Goal: Task Accomplishment & Management: Manage account settings

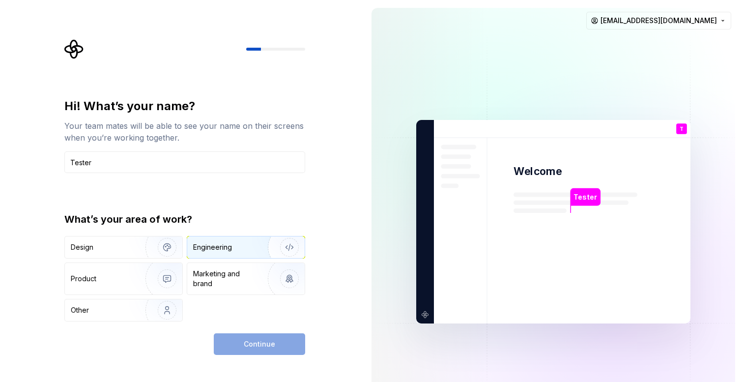
type input "Tester"
click at [222, 239] on div "Engineering" at bounding box center [245, 247] width 117 height 22
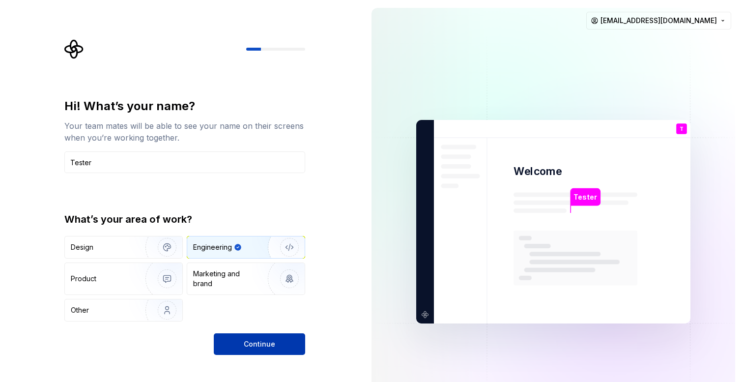
click at [256, 335] on button "Continue" at bounding box center [259, 344] width 91 height 22
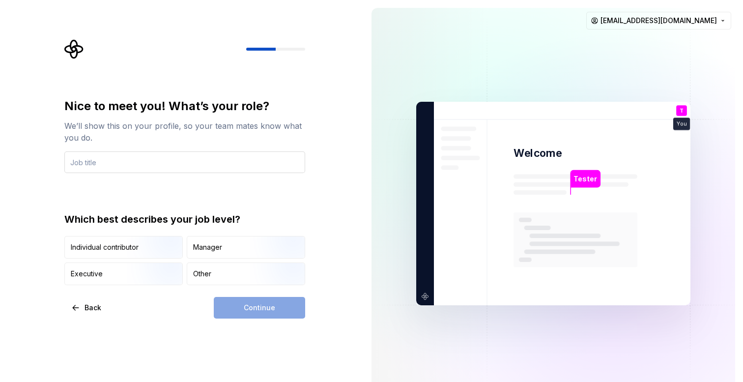
click at [267, 165] on input "text" at bounding box center [184, 162] width 241 height 22
type input "Tester"
click at [240, 262] on button "Other" at bounding box center [246, 273] width 118 height 23
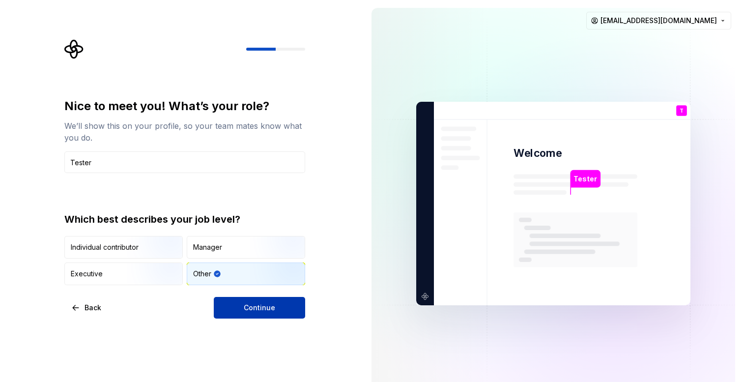
click at [250, 308] on span "Continue" at bounding box center [259, 308] width 31 height 10
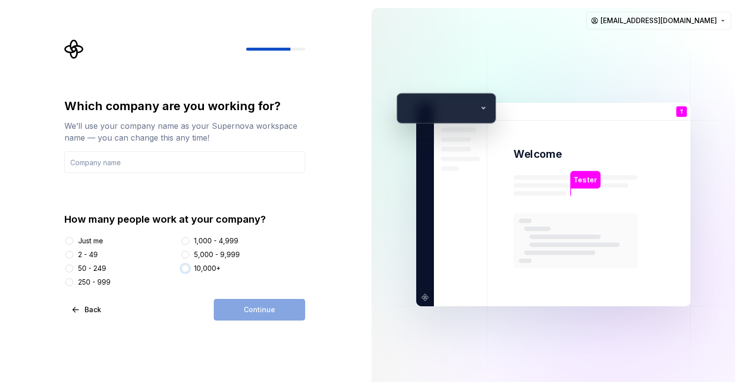
click at [188, 269] on button "10,000+" at bounding box center [185, 268] width 8 height 8
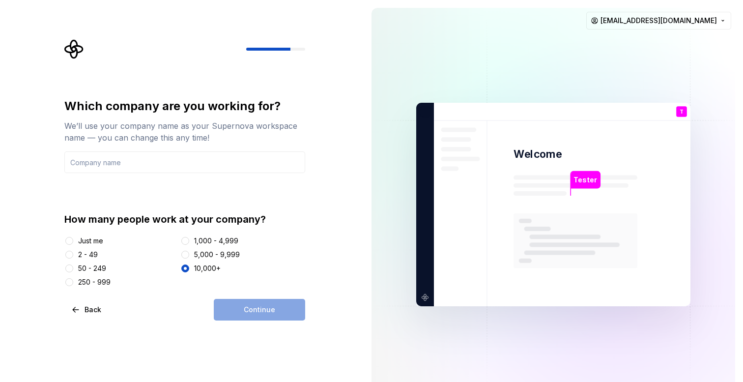
click at [249, 304] on div "Continue" at bounding box center [259, 310] width 91 height 22
click at [96, 244] on div "Just me" at bounding box center [90, 241] width 25 height 10
click at [73, 244] on button "Just me" at bounding box center [69, 241] width 8 height 8
click at [150, 179] on div "Which company are you working for? We’ll use your company name as your Supernov…" at bounding box center [184, 192] width 241 height 189
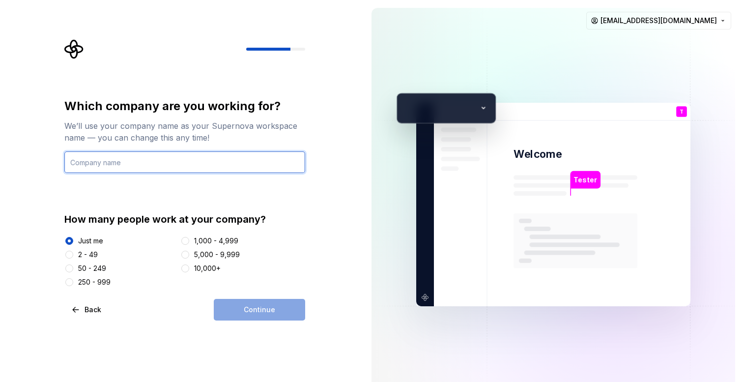
click at [166, 168] on input "text" at bounding box center [184, 162] width 241 height 22
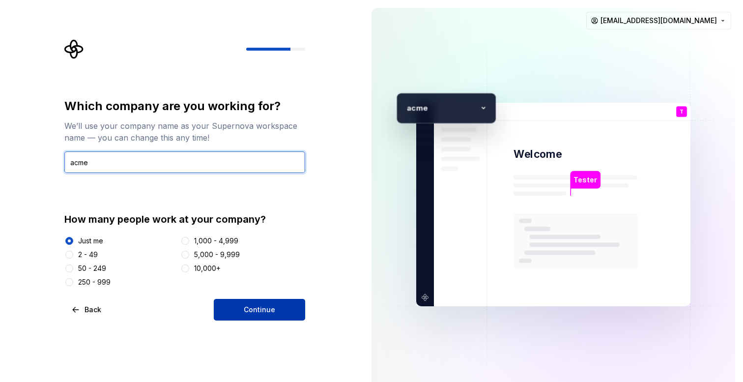
type input "acme"
click at [261, 310] on span "Continue" at bounding box center [259, 310] width 31 height 10
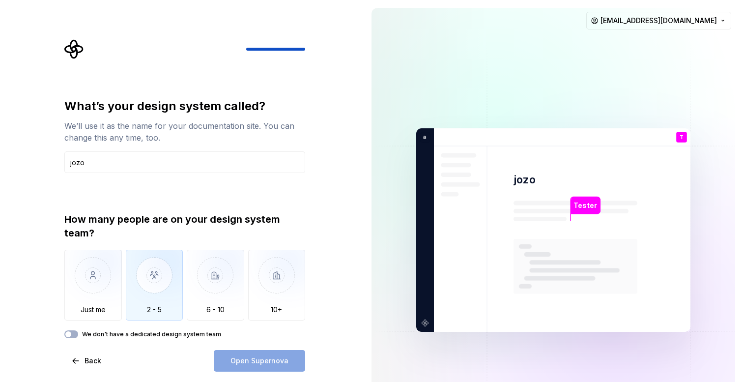
type input "jozo"
click at [148, 302] on img "button" at bounding box center [154, 282] width 57 height 66
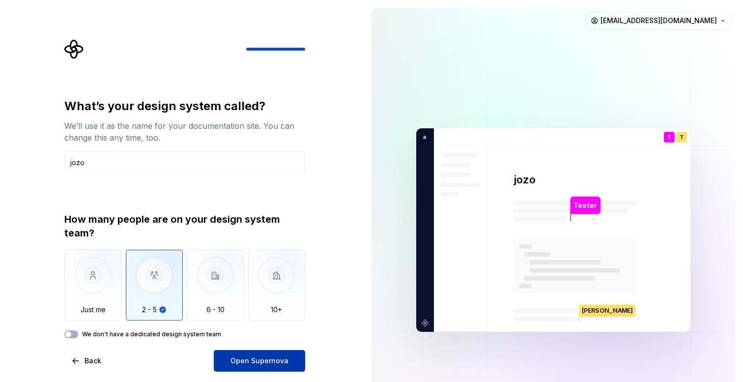
click at [249, 363] on span "Open Supernova" at bounding box center [259, 361] width 58 height 10
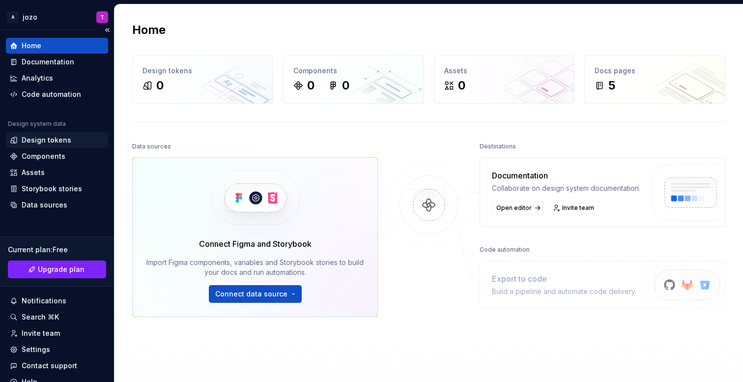
click at [75, 140] on div "Design tokens" at bounding box center [57, 140] width 94 height 10
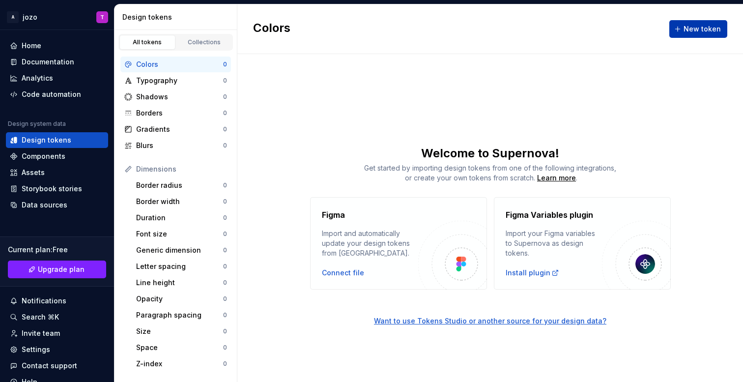
click at [687, 21] on button "New token" at bounding box center [698, 29] width 58 height 18
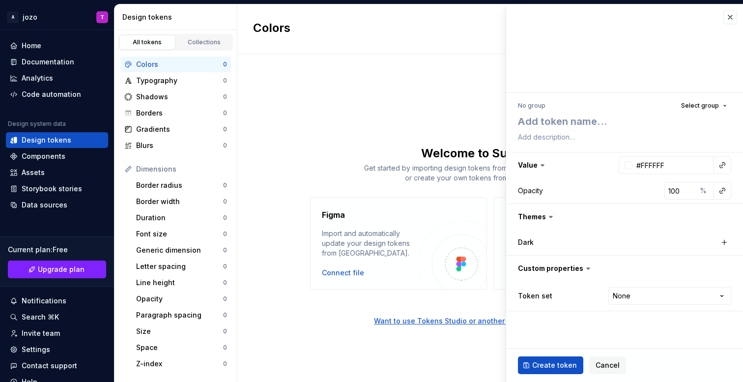
type textarea "*"
type textarea "T"
type textarea "*"
type textarea "To"
type textarea "*"
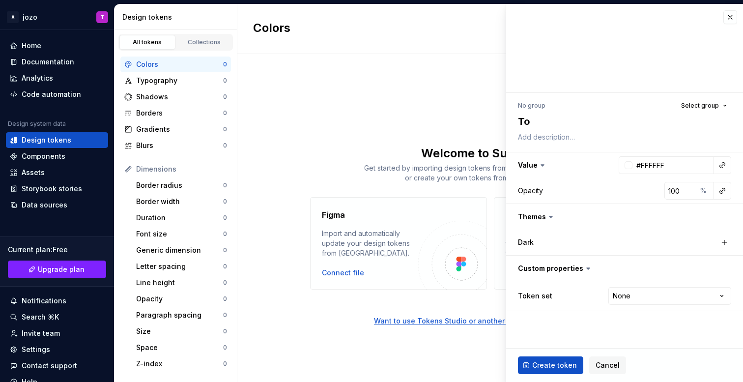
type textarea "Tok"
type textarea "*"
type textarea "Toke"
type textarea "*"
type textarea "Token"
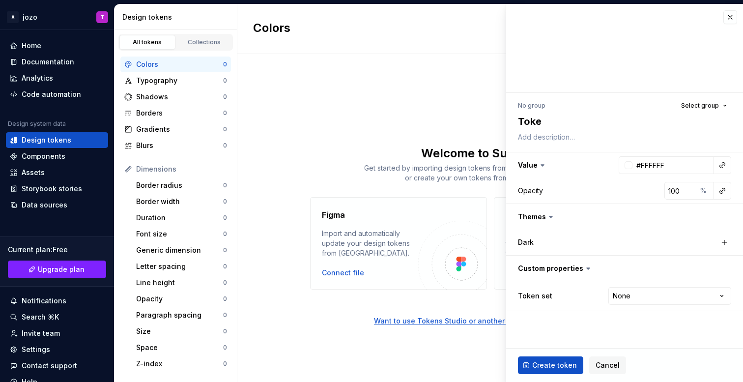
type textarea "*"
type textarea "Token"
type textarea "*"
type textarea "Token 1"
type textarea "*"
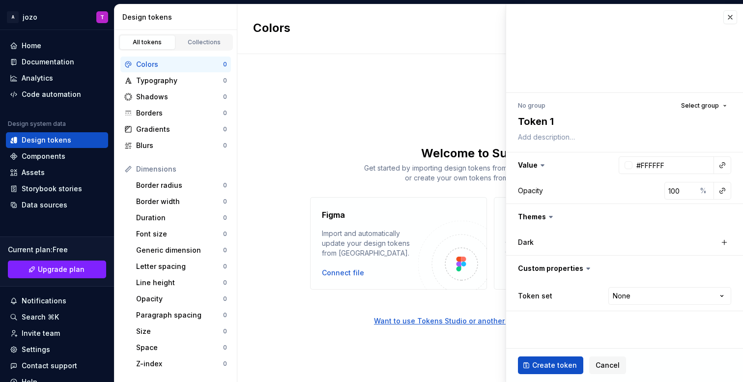
type textarea "Token 12"
type textarea "*"
type textarea "Token 123"
type textarea "*"
type textarea "Token 123"
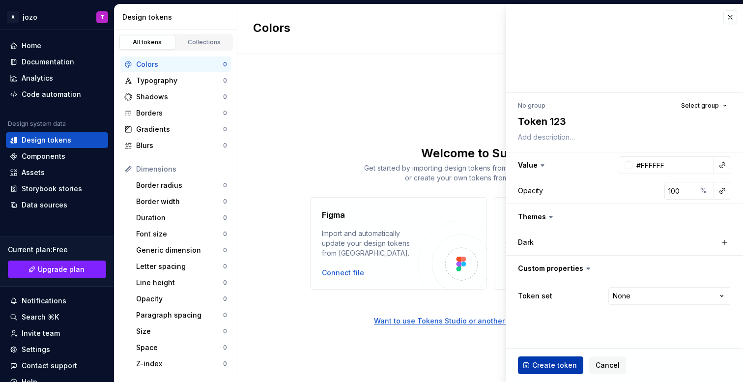
click at [550, 361] on span "Create token" at bounding box center [554, 365] width 45 height 10
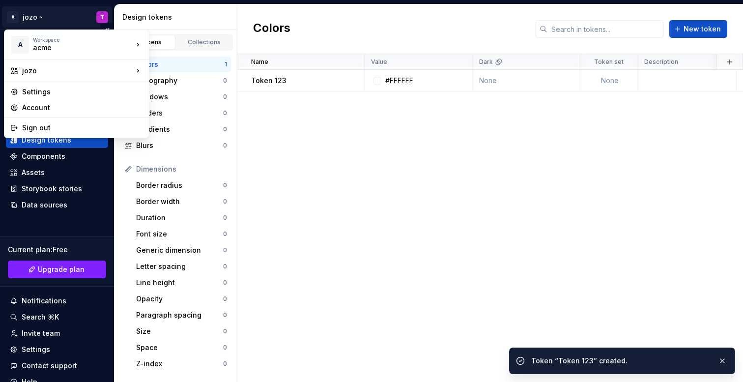
click at [72, 18] on html "A jozo T Home Documentation Analytics Code automation Design system data Design…" at bounding box center [371, 191] width 743 height 382
click at [446, 168] on html "A jozo T Home Documentation Analytics Code automation Design system data Design…" at bounding box center [371, 191] width 743 height 382
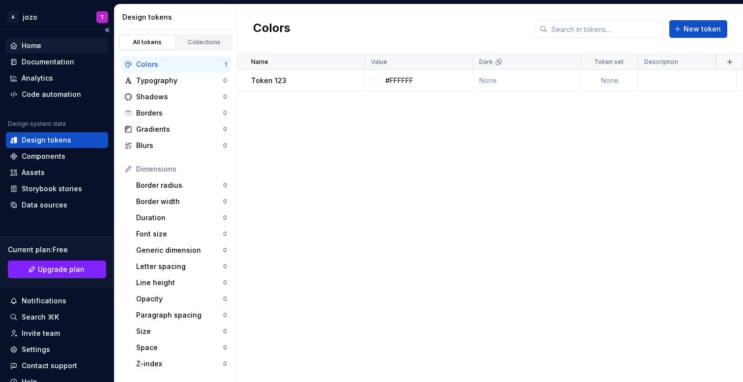
click at [79, 39] on div "Home" at bounding box center [57, 46] width 102 height 16
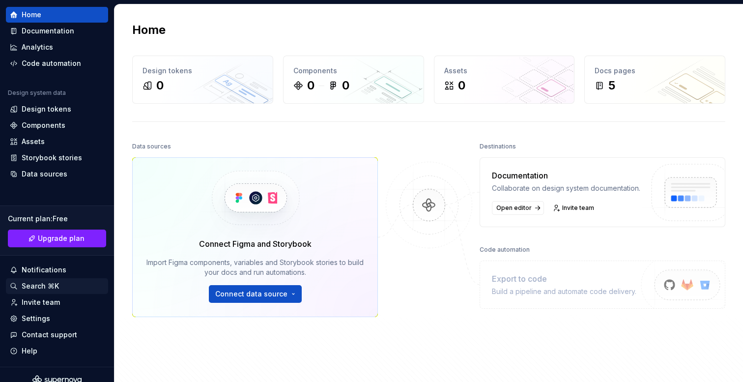
scroll to position [42, 0]
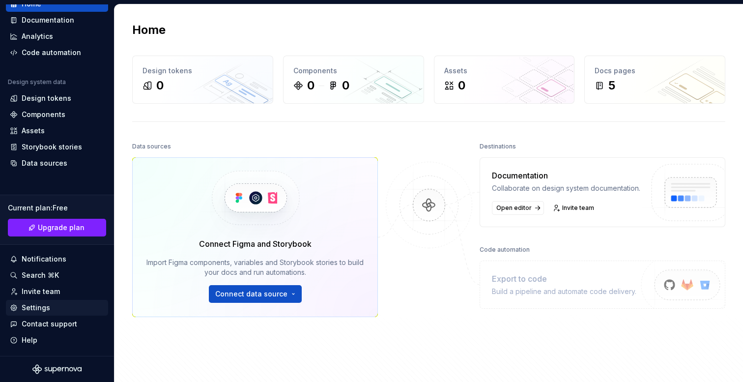
click at [71, 307] on div "Settings" at bounding box center [57, 308] width 94 height 10
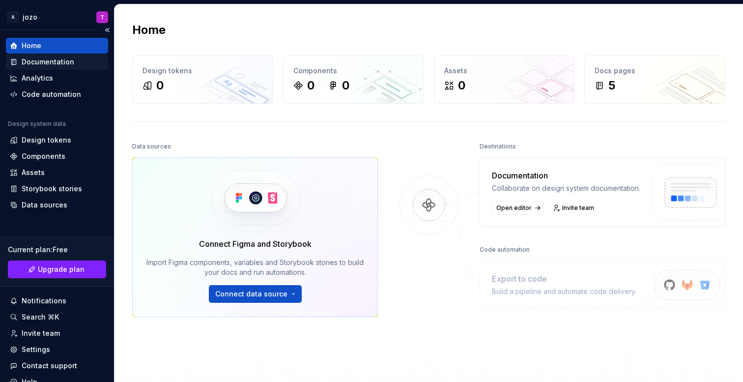
click at [61, 62] on div "Documentation" at bounding box center [48, 62] width 53 height 10
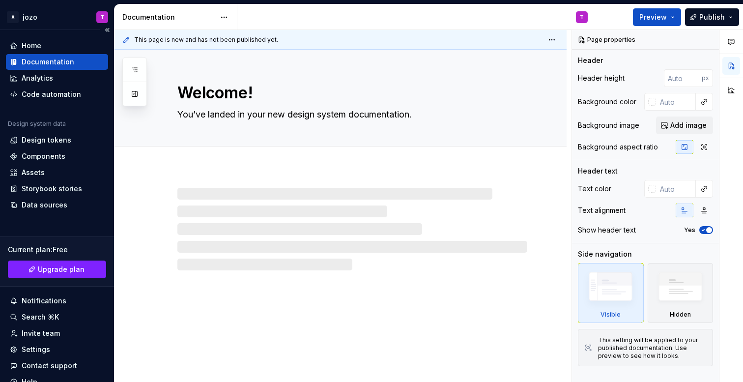
type textarea "*"
click at [54, 137] on div "Design tokens" at bounding box center [47, 140] width 50 height 10
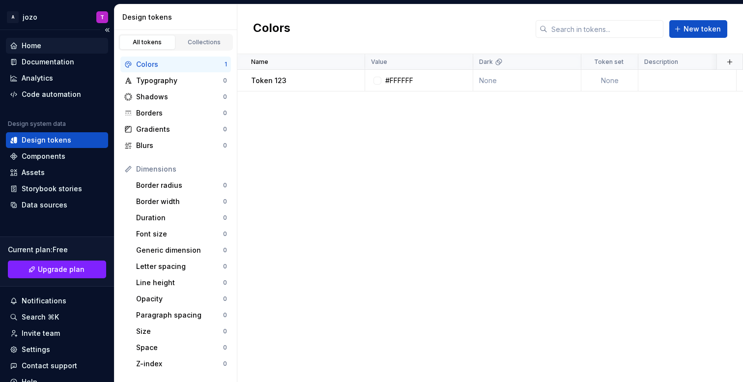
click at [57, 48] on div "Home" at bounding box center [57, 46] width 94 height 10
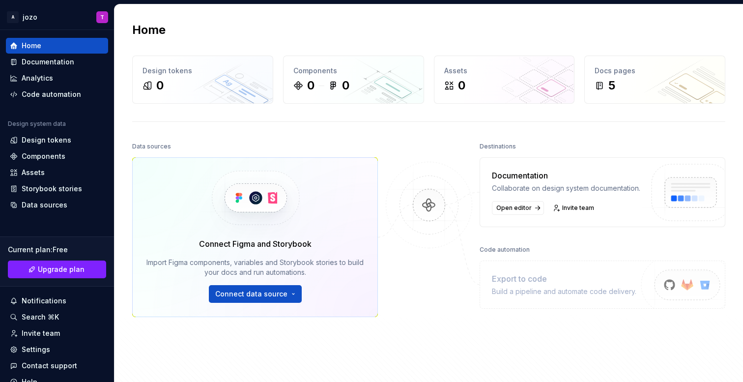
click at [251, 304] on div "Connect Figma and Storybook Import Figma components, variables and Storybook st…" at bounding box center [255, 237] width 246 height 160
click at [263, 293] on span "Connect data source" at bounding box center [251, 294] width 72 height 10
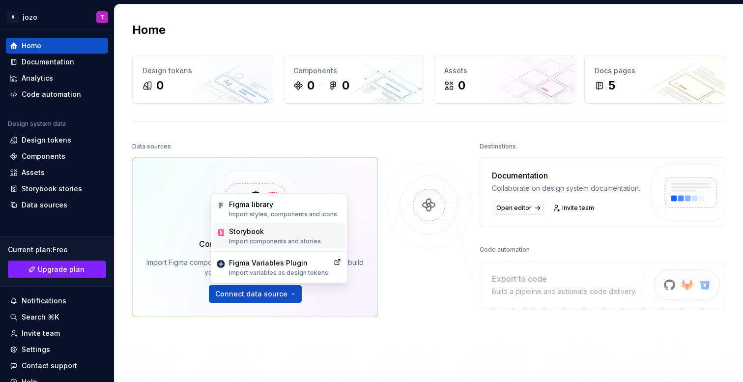
click at [283, 229] on div "Storybook" at bounding box center [275, 231] width 93 height 10
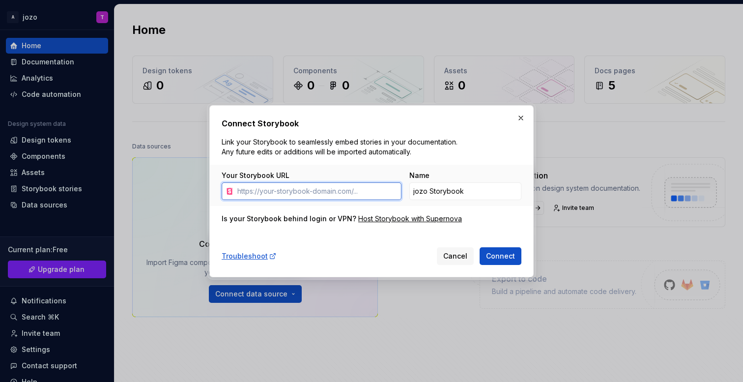
paste input "https://darkmatter-supernovaio.vercel.app/dm/index.html?path=/docs/dm-button-cr…"
type input "https://darkmatter-supernovaio.vercel.app/dm/index.html?path=/docs/dm-button-cr…"
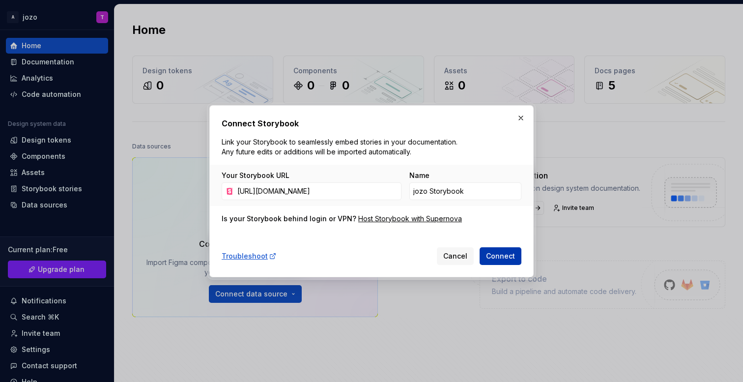
click at [512, 260] on span "Connect" at bounding box center [500, 256] width 29 height 10
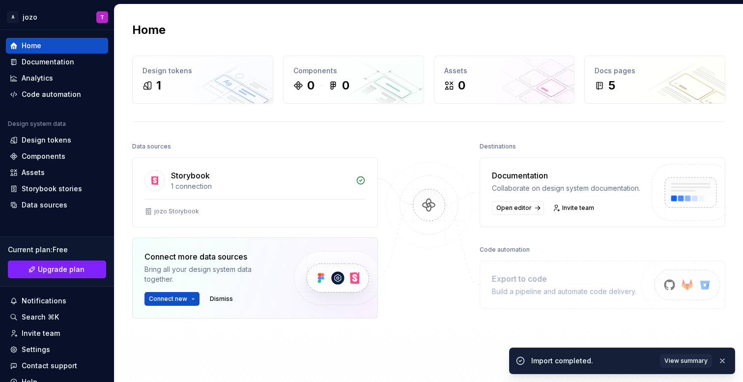
click at [449, 288] on div at bounding box center [429, 253] width 98 height 229
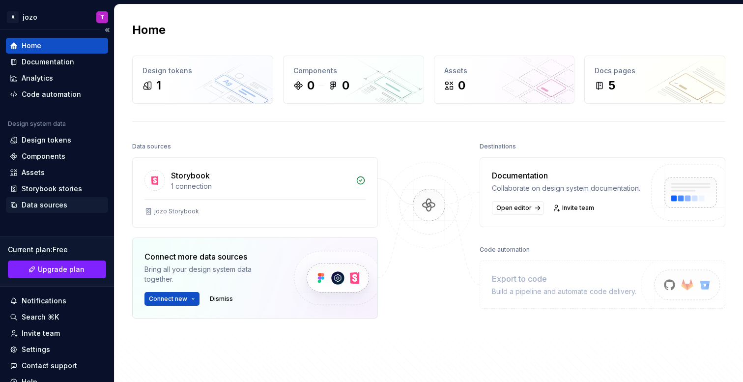
click at [45, 206] on div "Data sources" at bounding box center [45, 205] width 46 height 10
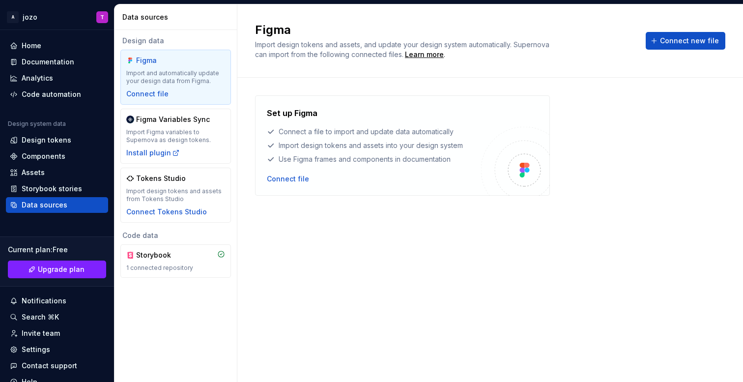
click at [167, 96] on div "Figma Import and automatically update your design data from Figma. Connect file" at bounding box center [175, 76] width 99 height 43
click at [154, 93] on div "Connect file" at bounding box center [147, 94] width 42 height 10
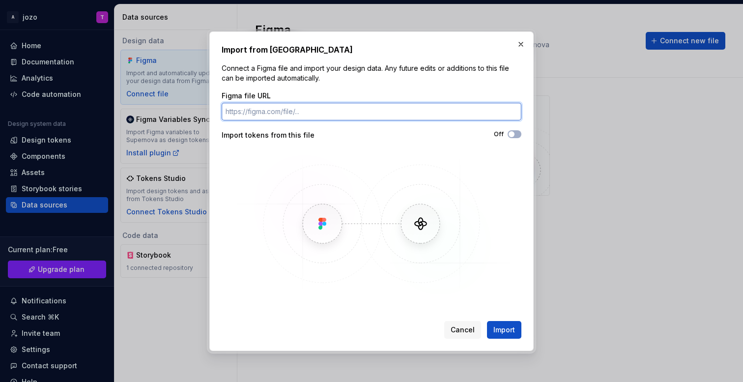
paste input "https://www.figma.com/file/xfg9reBeqDwTM9YYHgRIEN/IDS-Brand-A?type=design&node-…"
type input "https://www.figma.com/file/xfg9reBeqDwTM9YYHgRIEN/IDS-Brand-A?type=design&node-…"
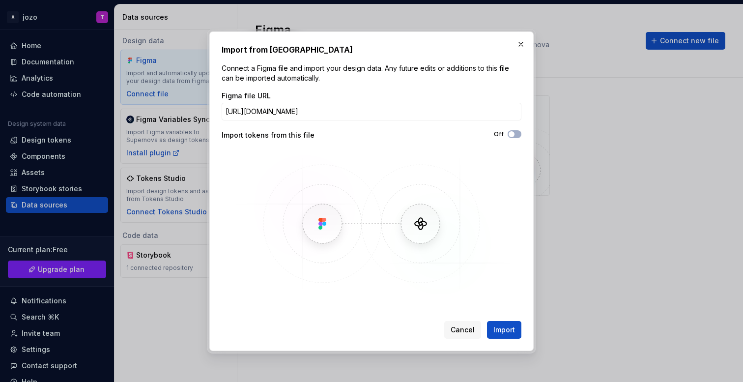
click at [502, 319] on div "Cancel Import" at bounding box center [372, 328] width 300 height 22
click at [502, 334] on button "Import" at bounding box center [504, 330] width 34 height 18
click at [503, 327] on span "Import" at bounding box center [504, 330] width 22 height 10
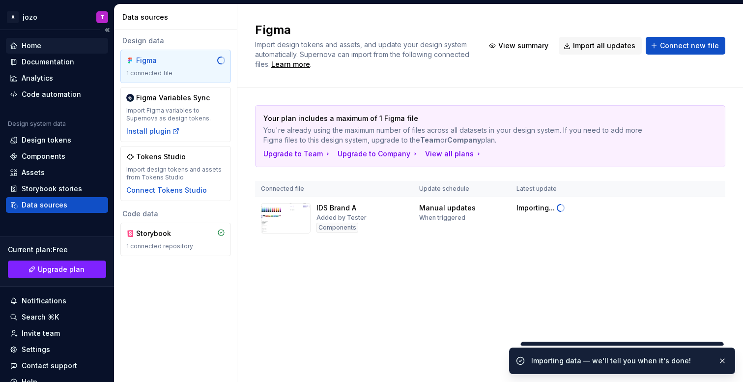
click at [64, 39] on div "Home" at bounding box center [57, 46] width 102 height 16
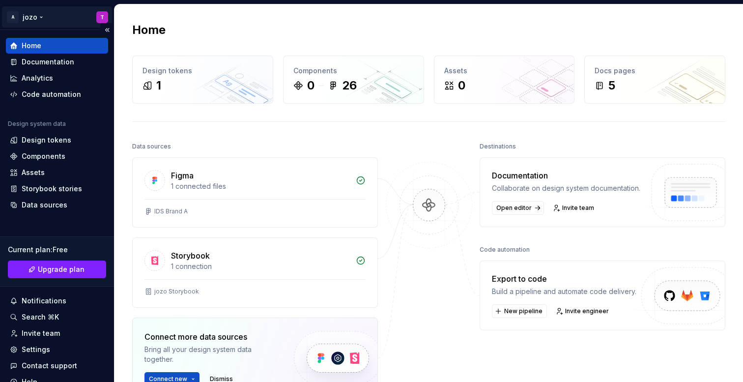
click at [61, 11] on html "A jozo T Home Documentation Analytics Code automation Design system data Design…" at bounding box center [371, 191] width 743 height 382
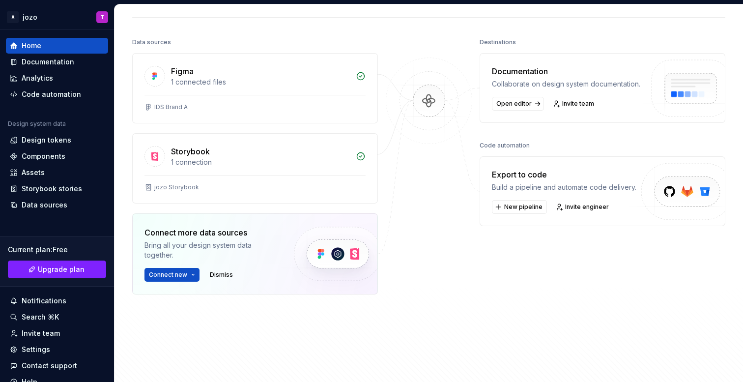
scroll to position [103, 0]
click at [224, 275] on span "Dismiss" at bounding box center [221, 276] width 23 height 8
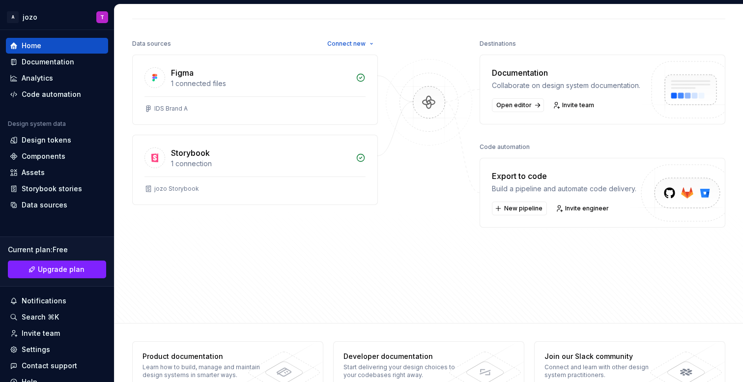
scroll to position [128, 0]
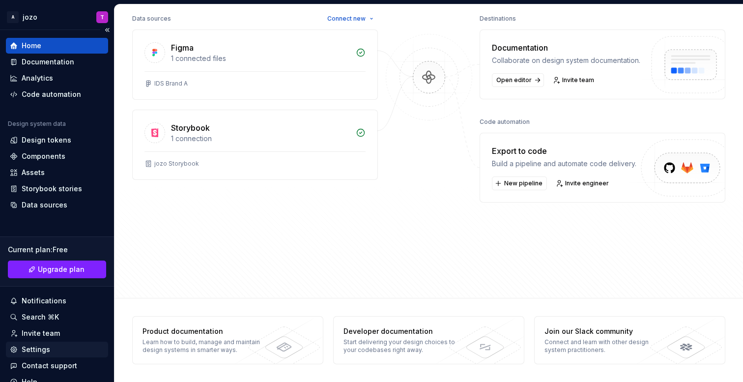
click at [60, 345] on div "Settings" at bounding box center [57, 349] width 94 height 10
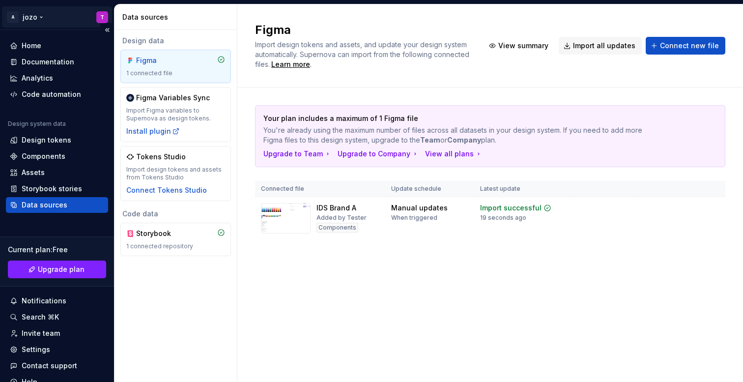
click at [70, 23] on html "A jozo T Home Documentation Analytics Code automation Design system data Design…" at bounding box center [371, 191] width 743 height 382
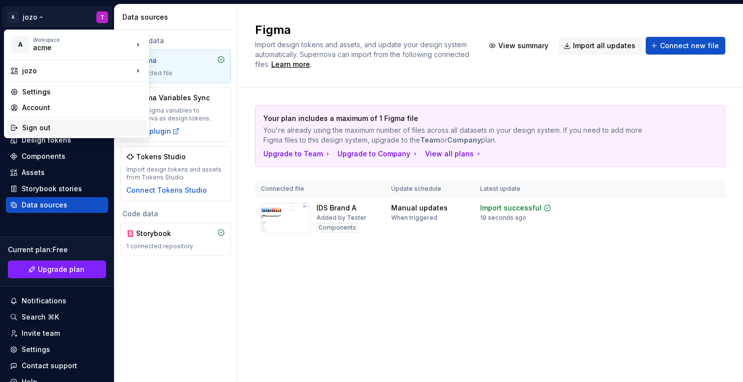
click at [83, 125] on div "Sign out" at bounding box center [82, 128] width 121 height 10
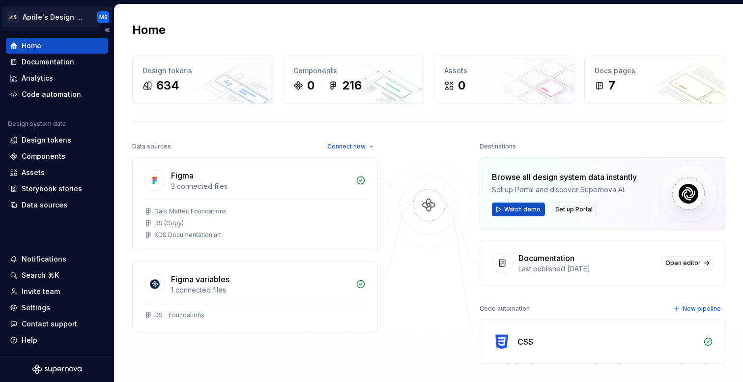
click at [70, 20] on html "🚀S Aprile's Design System MS Home Documentation Analytics Code automation Desig…" at bounding box center [371, 191] width 743 height 382
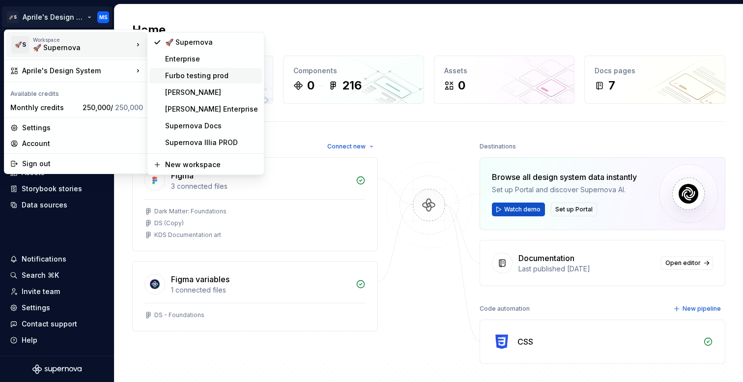
click at [179, 72] on div "Furbo testing prod" at bounding box center [211, 76] width 93 height 10
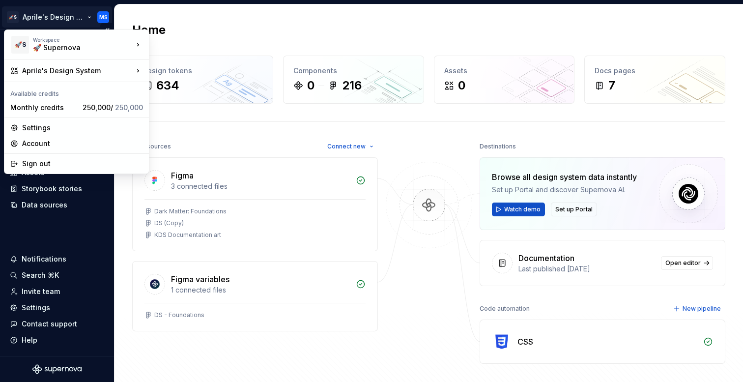
click at [59, 21] on html "🚀S Aprile's Design System MS Home Documentation Analytics Code automation Desig…" at bounding box center [371, 191] width 743 height 382
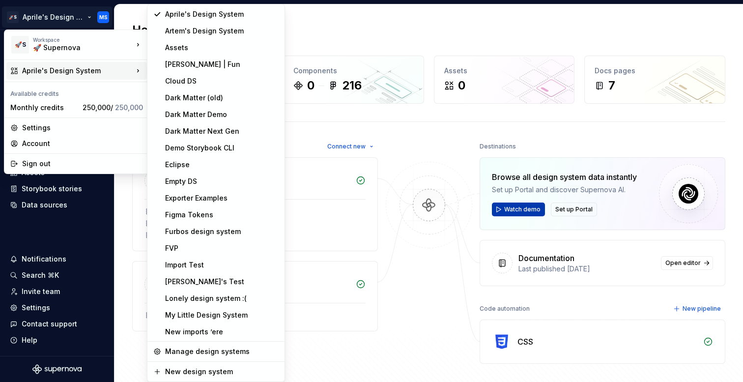
click at [515, 211] on html "🚀S Aprile's Design System MS Home Documentation Analytics Code automation Desig…" at bounding box center [371, 191] width 743 height 382
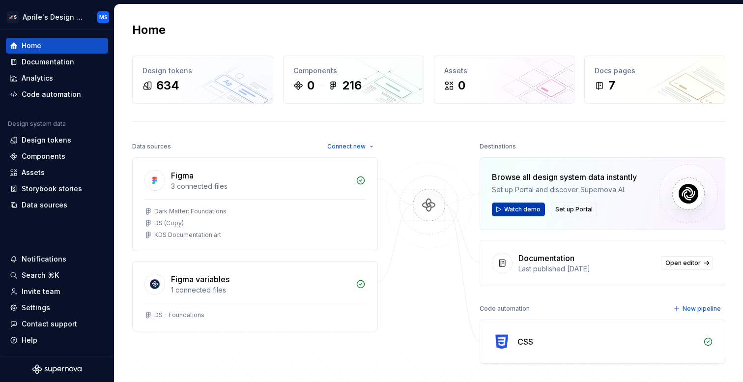
click at [515, 211] on span "Watch demo" at bounding box center [522, 209] width 36 height 8
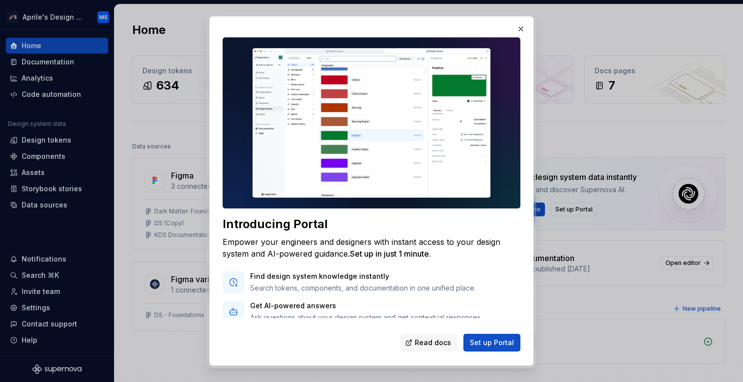
click at [355, 144] on img at bounding box center [371, 122] width 298 height 170
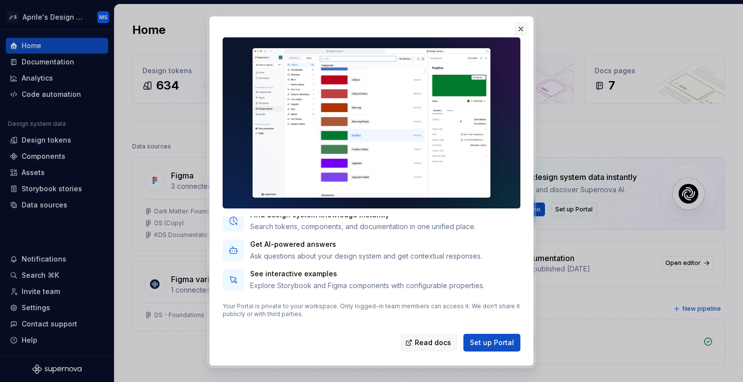
click at [520, 27] on button "button" at bounding box center [521, 29] width 14 height 14
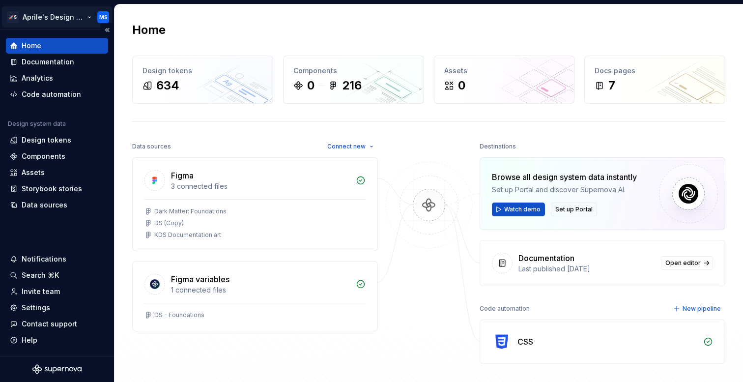
click at [69, 22] on html "🚀S Aprile's Design System MS Home Documentation Analytics Code automation Desig…" at bounding box center [371, 191] width 743 height 382
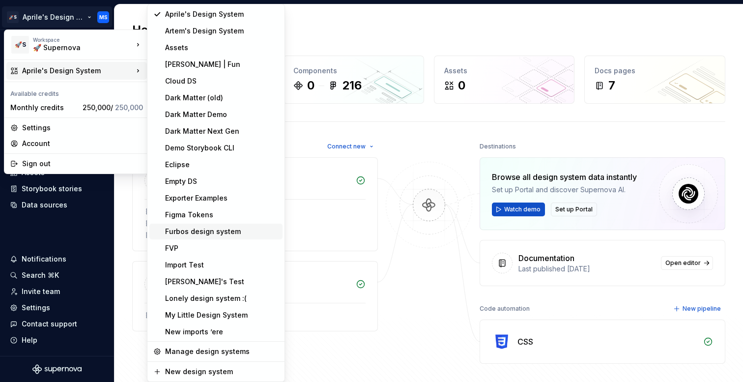
click at [212, 225] on div "Furbos design system" at bounding box center [215, 231] width 133 height 16
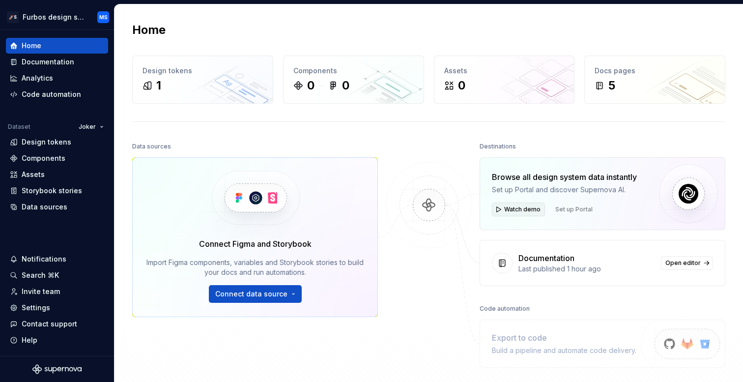
click at [524, 211] on span "Watch demo" at bounding box center [522, 209] width 36 height 8
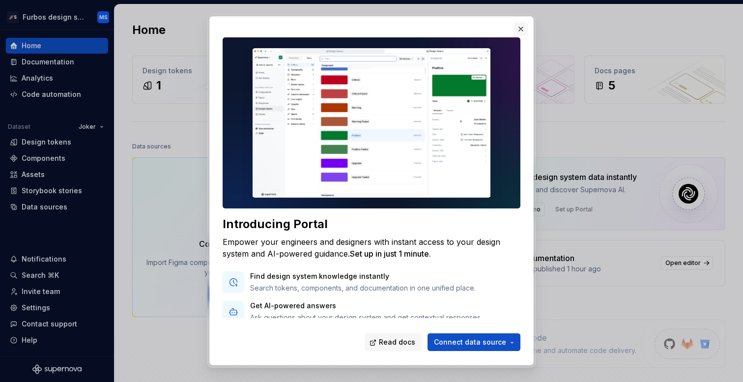
click at [521, 33] on button "button" at bounding box center [521, 29] width 14 height 14
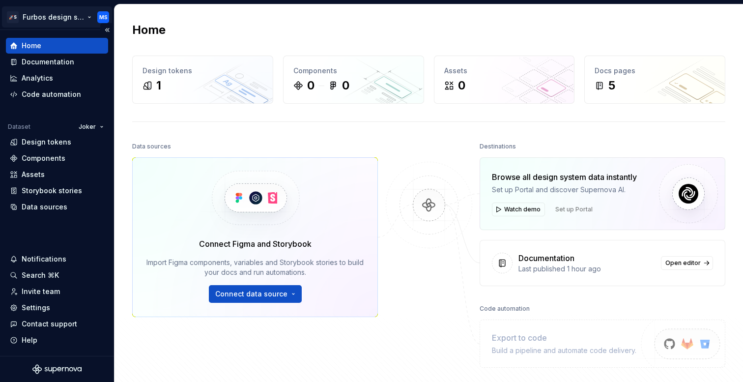
click at [72, 19] on html "🚀S Furbos design system MS Home Documentation Analytics Code automation Dataset…" at bounding box center [371, 191] width 743 height 382
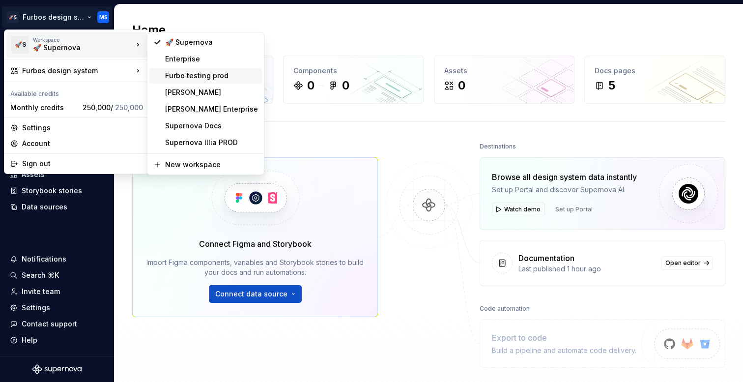
click at [208, 83] on div "Furbo testing prod" at bounding box center [205, 76] width 112 height 16
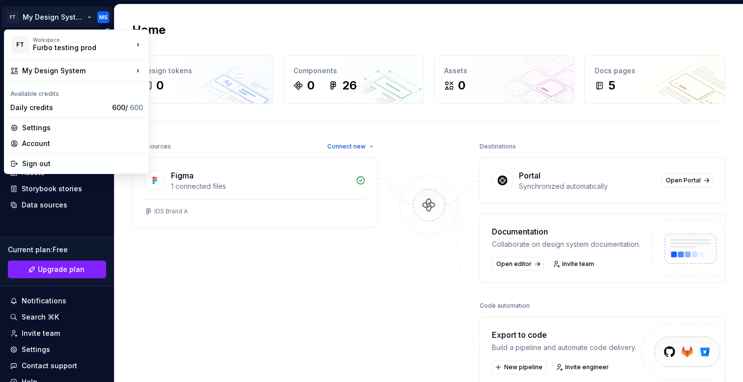
click at [70, 14] on html "FT My Design System MS Home Documentation Analytics Code automation Design syst…" at bounding box center [371, 191] width 743 height 382
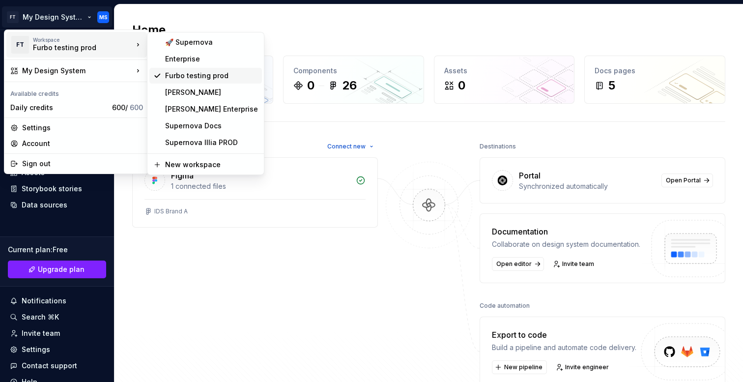
click at [214, 73] on div "Furbo testing prod" at bounding box center [211, 76] width 93 height 10
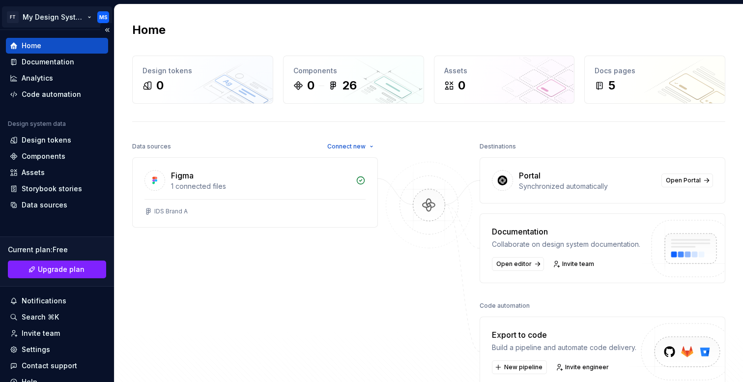
click at [75, 22] on html "FT My Design System MS Home Documentation Analytics Code automation Design syst…" at bounding box center [371, 191] width 743 height 382
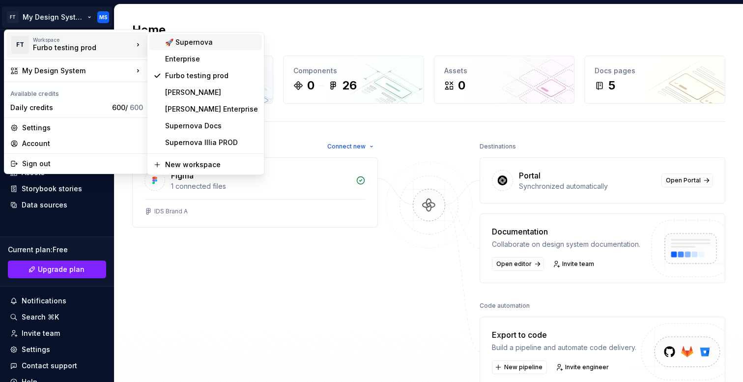
click at [209, 45] on div "🚀 Supernova" at bounding box center [211, 42] width 93 height 10
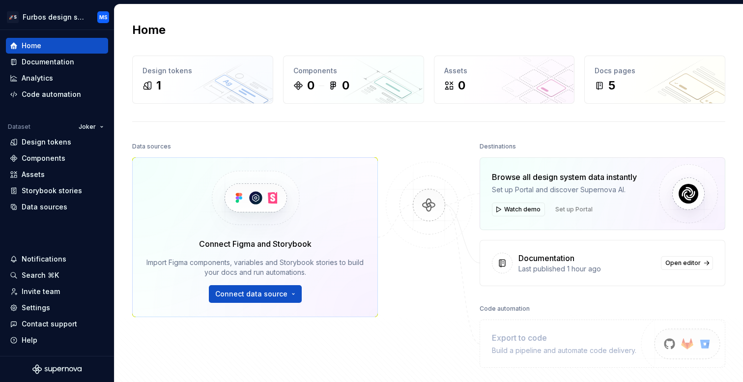
click at [567, 207] on span "Set up Portal" at bounding box center [574, 209] width 46 height 14
click at [82, 15] on html "🚀S Furbos design system MS Home Documentation Analytics Code automation Dataset…" at bounding box center [371, 191] width 743 height 382
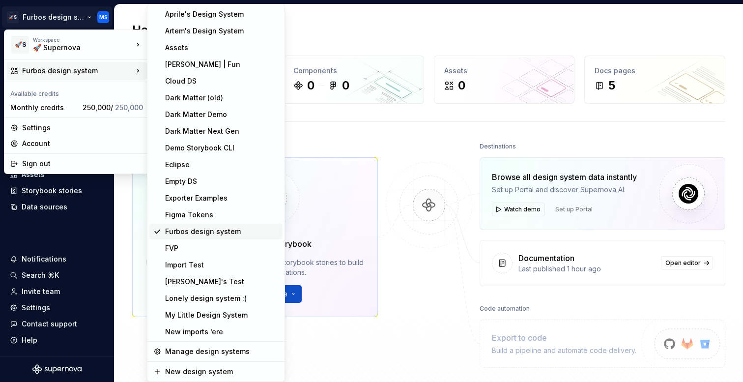
click at [208, 230] on div "Furbos design system" at bounding box center [221, 231] width 113 height 10
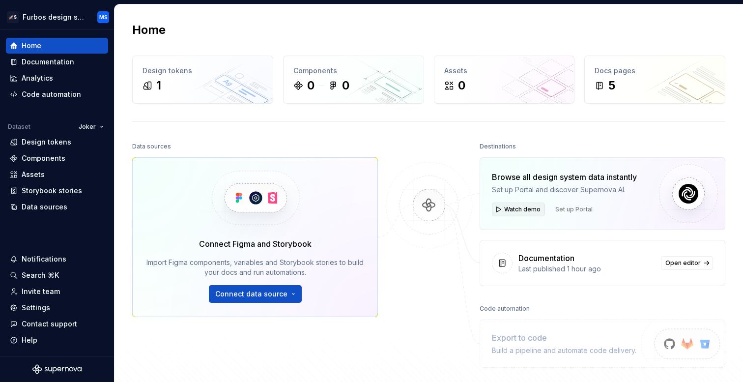
click at [506, 212] on span "Watch demo" at bounding box center [522, 209] width 36 height 8
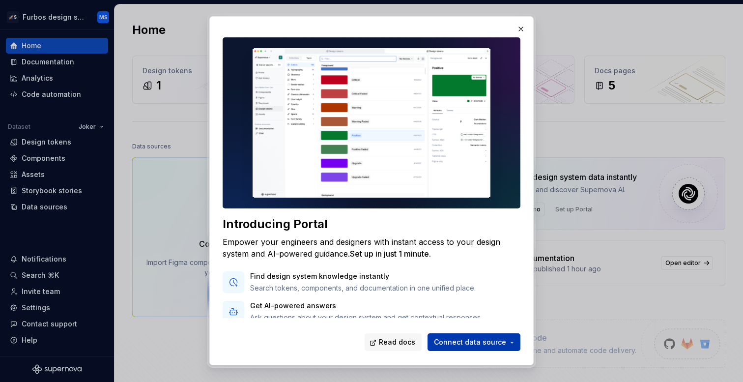
click at [469, 343] on span "Connect data source" at bounding box center [470, 342] width 72 height 10
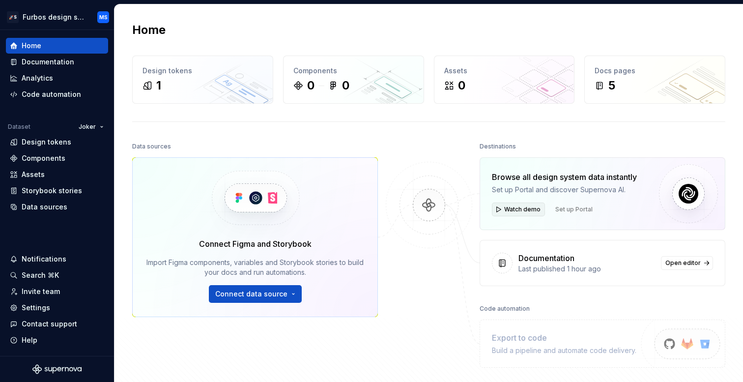
click at [515, 210] on span "Watch demo" at bounding box center [522, 209] width 36 height 8
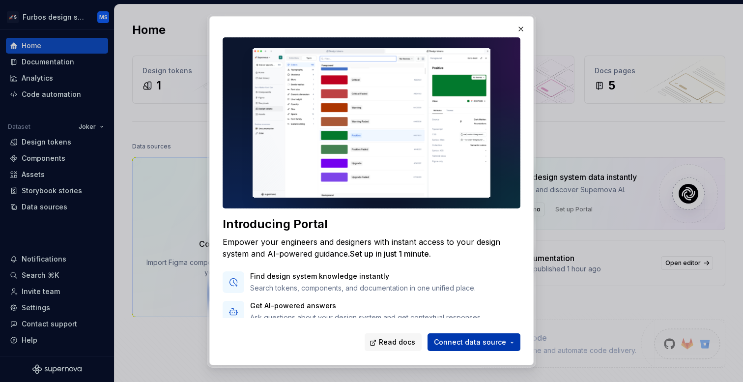
click at [485, 340] on span "Connect data source" at bounding box center [470, 342] width 72 height 10
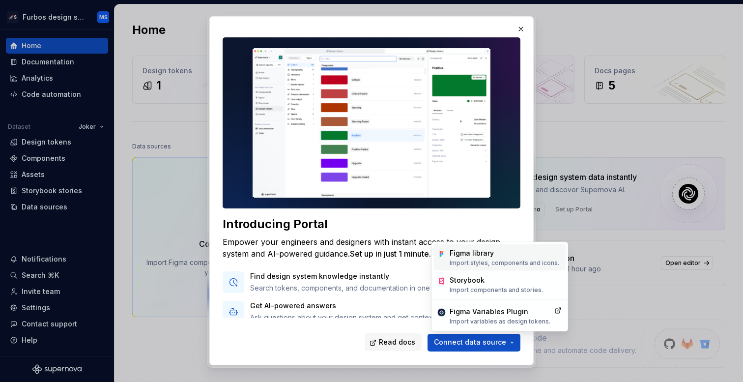
click at [498, 256] on div "Figma library" at bounding box center [504, 253] width 110 height 10
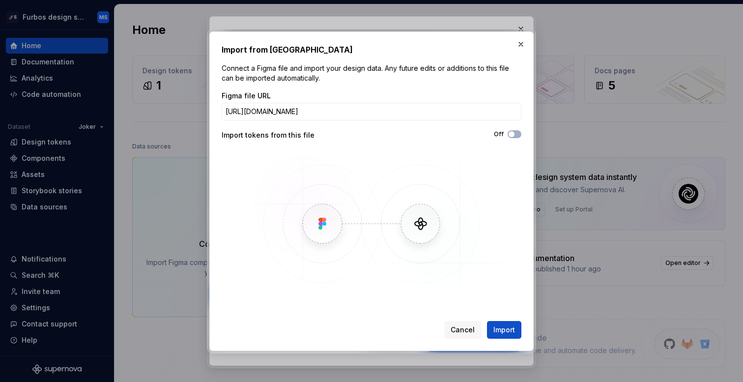
scroll to position [0, 163]
type input "https://www.figma.com/file/xfg9reBeqDwTM9YYHgRIEN/IDS-Brand-A?type=design&node-…"
click at [507, 329] on span "Import" at bounding box center [504, 330] width 22 height 10
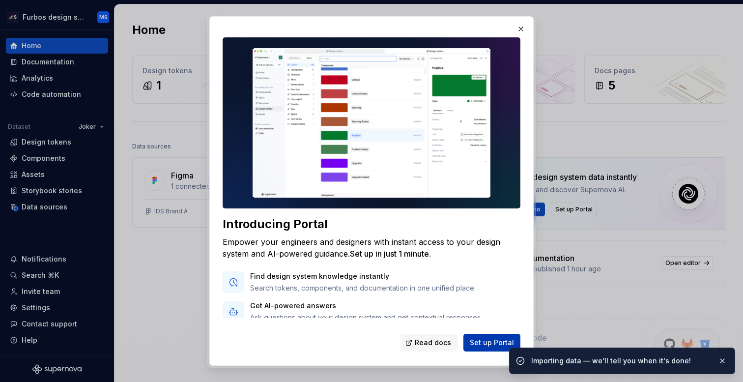
click at [505, 334] on button "Set up Portal" at bounding box center [491, 342] width 57 height 18
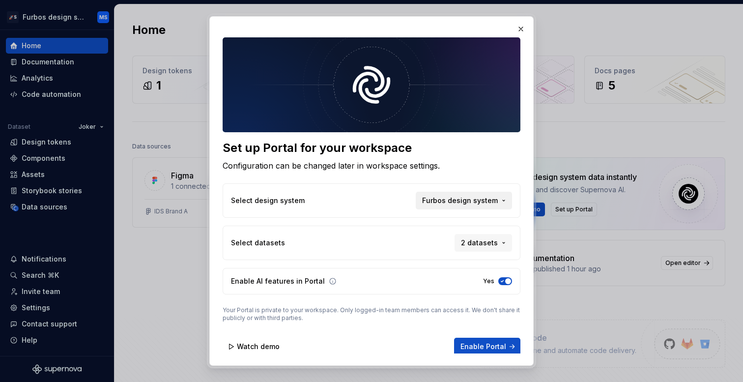
click at [453, 208] on button "Furbos design system" at bounding box center [463, 201] width 96 height 18
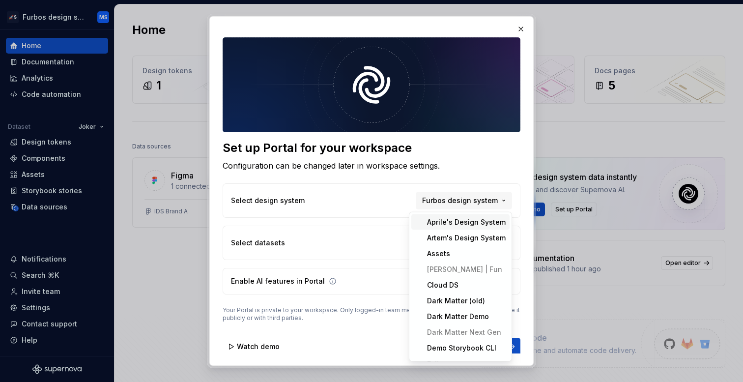
click at [374, 202] on div "Set up Portal for your workspace Configuration can be changed later in workspac…" at bounding box center [371, 191] width 743 height 382
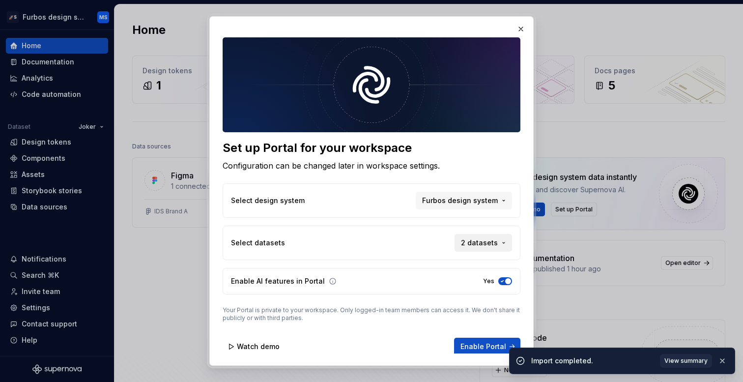
click at [470, 242] on span "2 datasets" at bounding box center [479, 243] width 37 height 10
click at [410, 241] on div "Set up Portal for your workspace Configuration can be changed later in workspac…" at bounding box center [371, 191] width 743 height 382
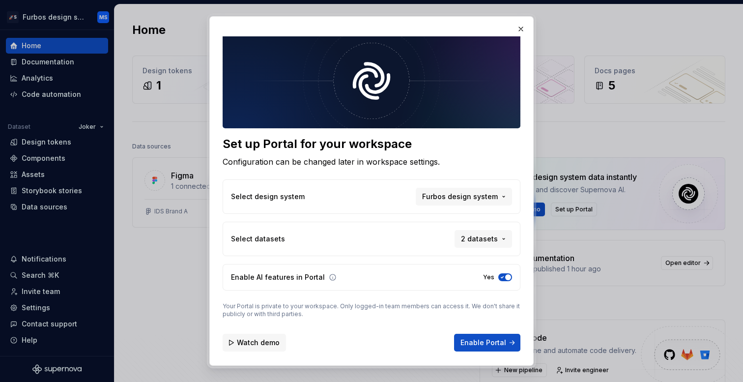
click at [262, 337] on span "Watch demo" at bounding box center [258, 342] width 43 height 10
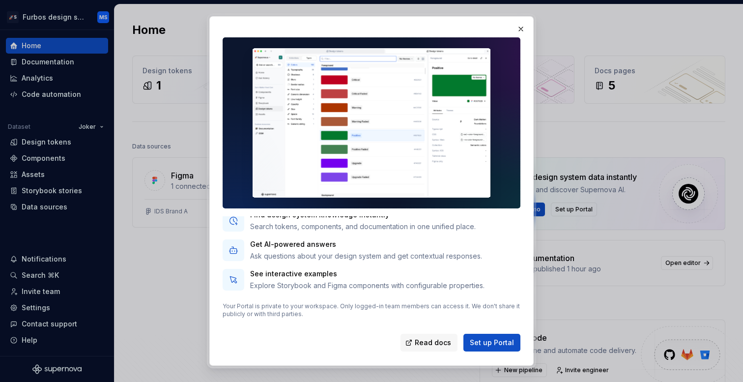
scroll to position [0, 0]
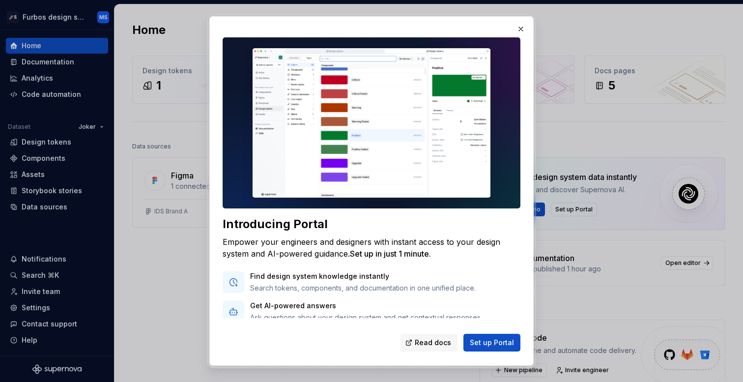
click at [405, 105] on img at bounding box center [371, 122] width 298 height 170
click at [500, 347] on button "Set up Portal" at bounding box center [491, 342] width 57 height 18
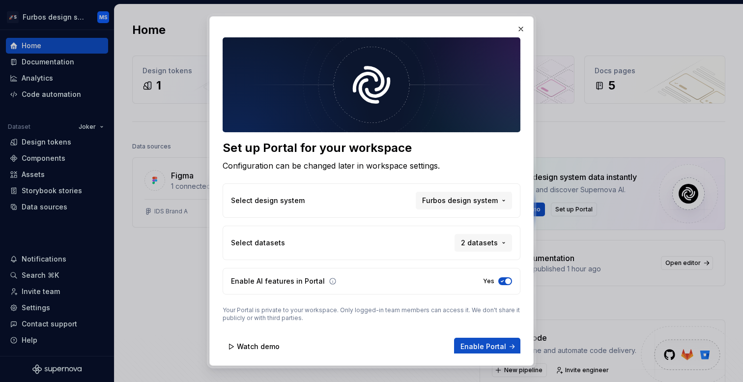
click at [500, 347] on span "Enable Portal" at bounding box center [483, 346] width 46 height 10
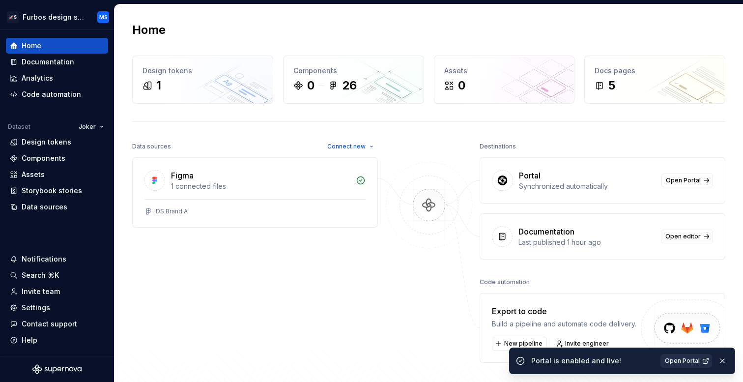
click at [671, 359] on span "Open Portal" at bounding box center [682, 361] width 35 height 8
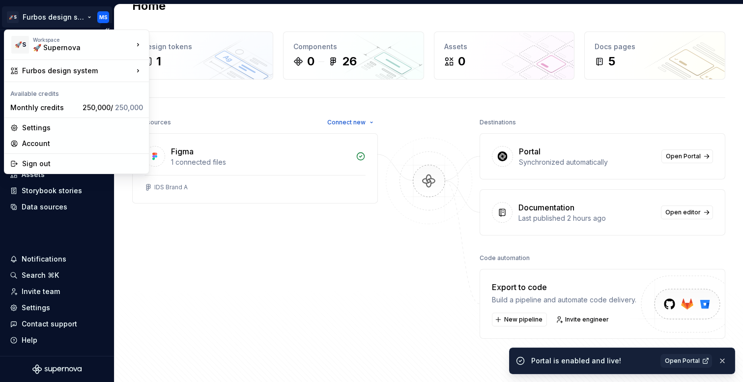
click at [77, 18] on html "🚀S Furbos design system MS Home Documentation Analytics Code automation Dataset…" at bounding box center [371, 191] width 743 height 382
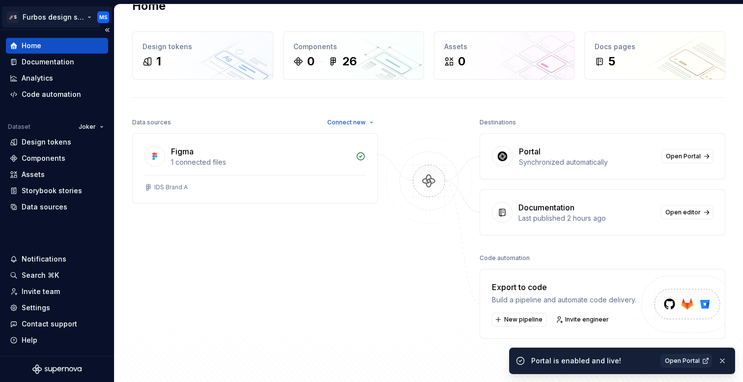
click at [77, 18] on html "🚀S Furbos design system MS Home Documentation Analytics Code automation Dataset…" at bounding box center [371, 191] width 743 height 382
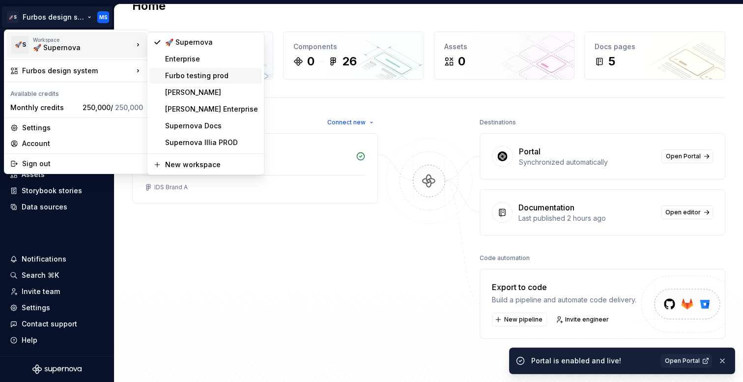
click at [212, 74] on div "Furbo testing prod" at bounding box center [211, 76] width 93 height 10
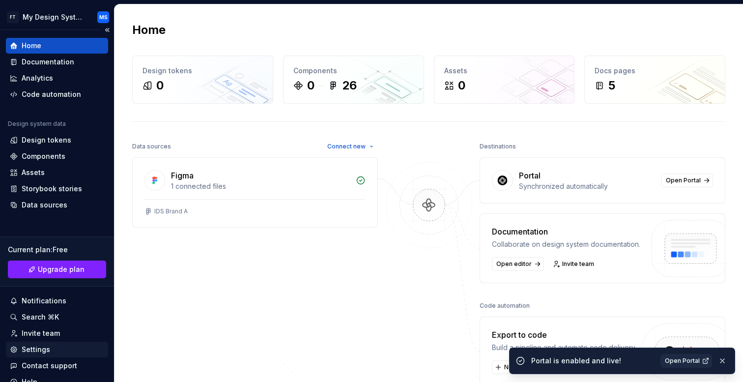
click at [50, 346] on div "Settings" at bounding box center [57, 349] width 94 height 10
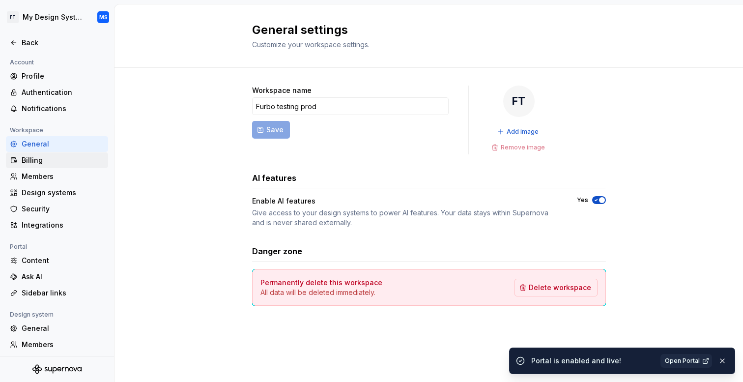
click at [45, 164] on div "Billing" at bounding box center [63, 160] width 83 height 10
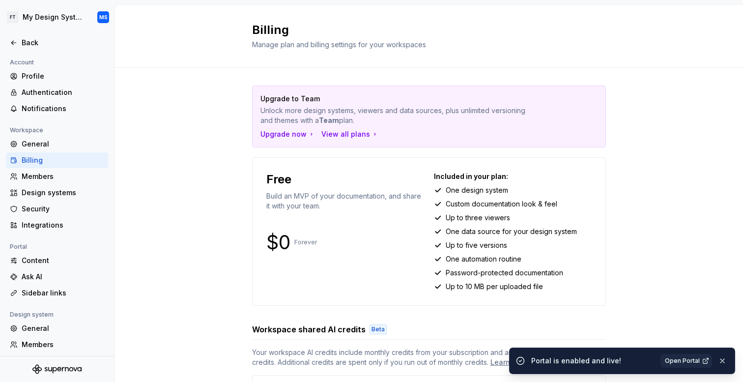
scroll to position [185, 0]
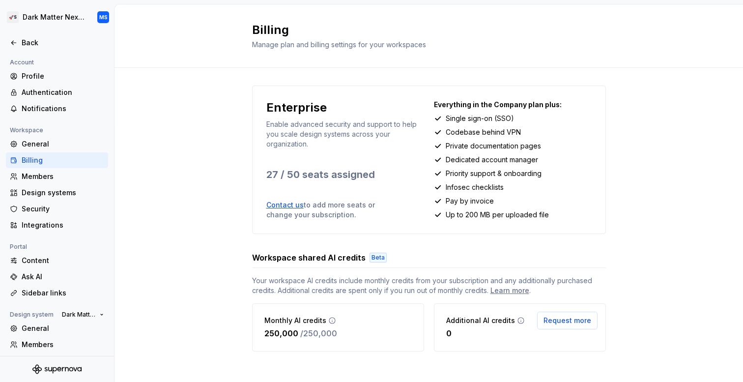
scroll to position [7, 0]
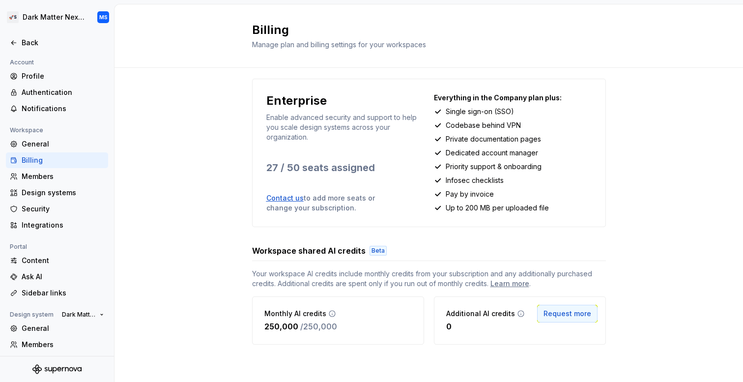
click at [562, 309] on span "Request more" at bounding box center [567, 313] width 48 height 10
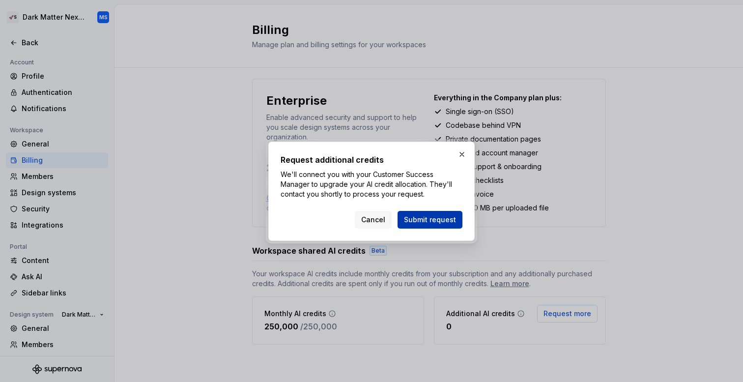
click at [426, 221] on span "Submit request" at bounding box center [430, 220] width 52 height 10
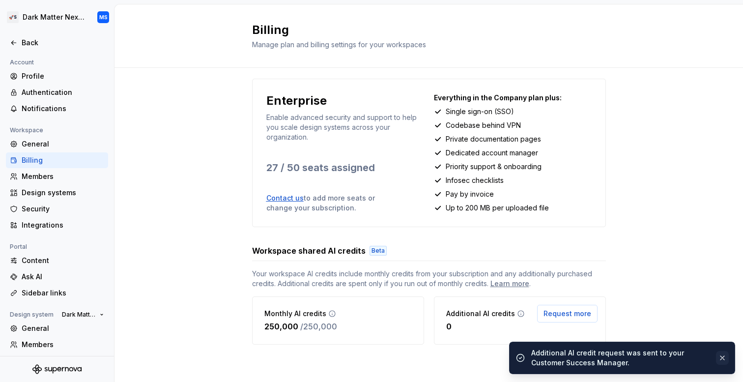
click at [724, 358] on button "button" at bounding box center [722, 358] width 13 height 14
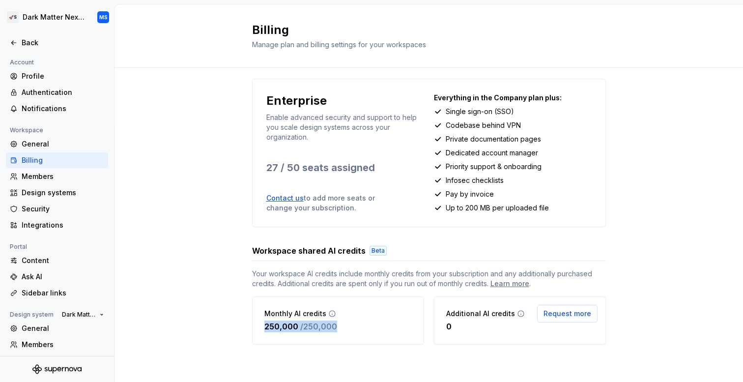
drag, startPoint x: 345, startPoint y: 325, endPoint x: 229, endPoint y: 325, distance: 115.9
click at [230, 325] on div "Enterprise Enable advanced security and support to help you scale design system…" at bounding box center [428, 221] width 628 height 321
click at [331, 313] on icon at bounding box center [332, 313] width 8 height 8
click at [314, 277] on span "Your workspace AI credits include monthly credits from your subscription and an…" at bounding box center [429, 279] width 354 height 20
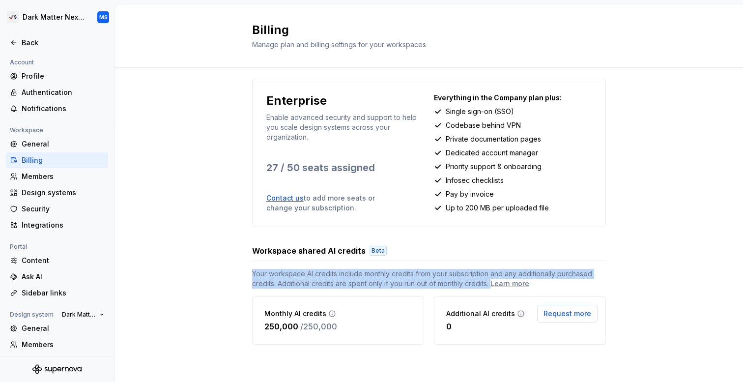
click at [314, 277] on span "Your workspace AI credits include monthly credits from your subscription and an…" at bounding box center [429, 279] width 354 height 20
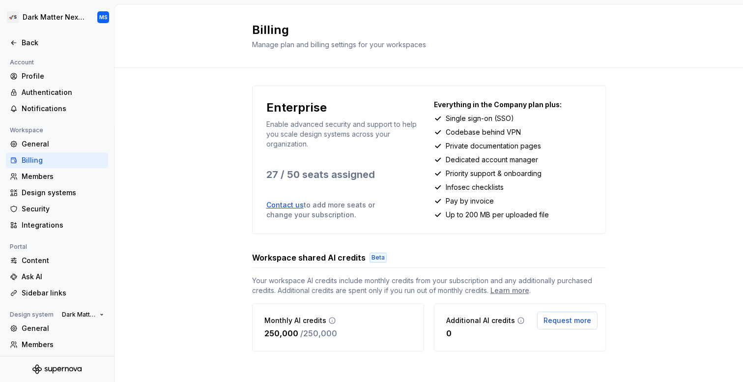
scroll to position [7, 0]
